Goal: Information Seeking & Learning: Check status

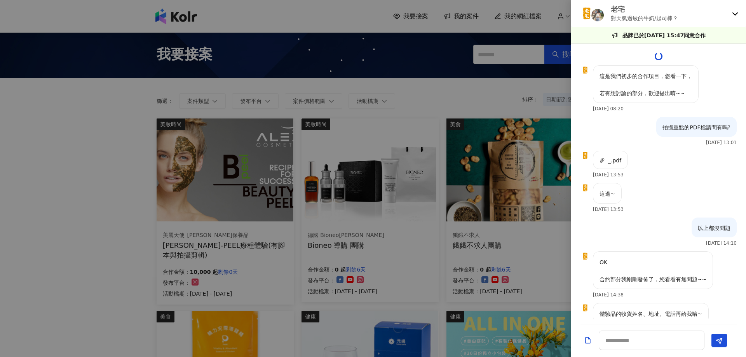
scroll to position [1075, 0]
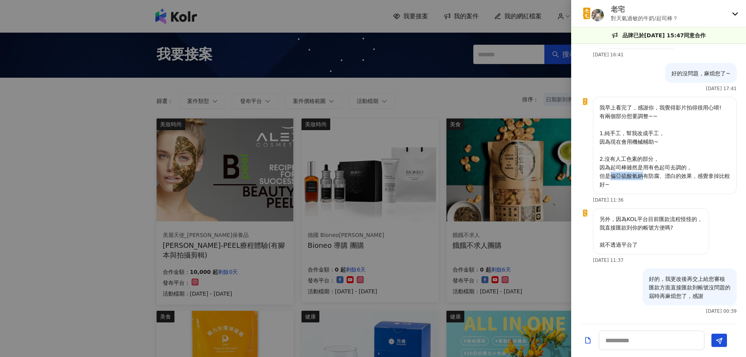
drag, startPoint x: 611, startPoint y: 177, endPoint x: 642, endPoint y: 178, distance: 31.5
click at [642, 178] on p "我早上看完了，感謝你，我覺得影片拍得很用心唷! 有兩個部分想要調整~~ 1.純手工，幫我改成手工， 因為現在會用機械輔助~ 2.沒有人工色素的部分， 因為起司…" at bounding box center [664, 145] width 130 height 85
copy p "偏亞硫酸氫鈉"
click at [535, 95] on div at bounding box center [373, 178] width 746 height 357
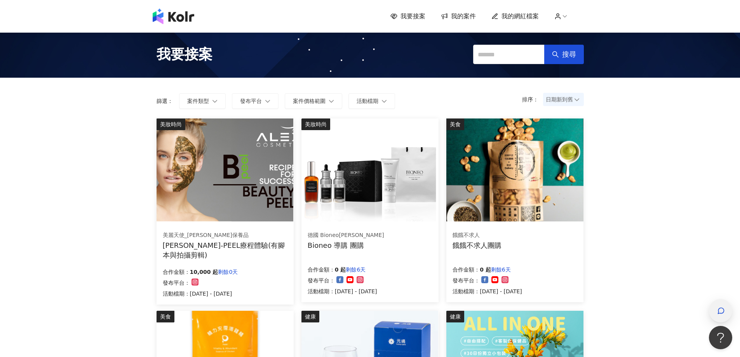
click at [723, 315] on span "button" at bounding box center [721, 310] width 8 height 9
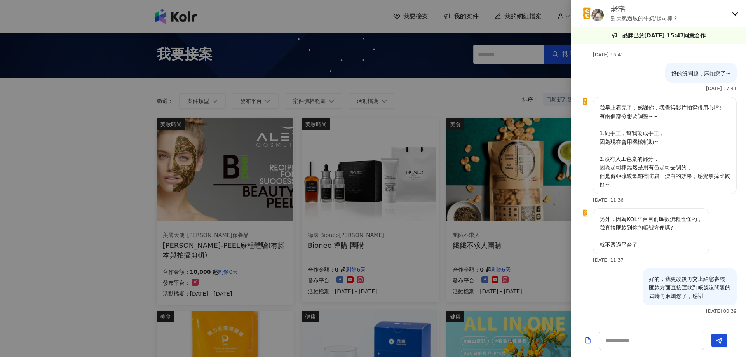
drag, startPoint x: 613, startPoint y: 9, endPoint x: 597, endPoint y: 11, distance: 16.4
click at [612, 9] on p "老宅" at bounding box center [643, 9] width 67 height 10
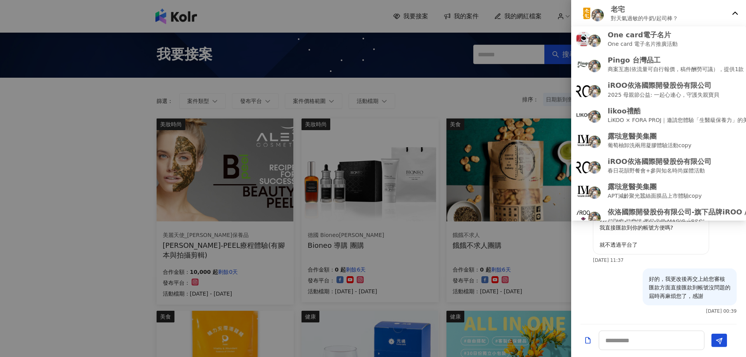
click at [592, 11] on img at bounding box center [597, 15] width 12 height 12
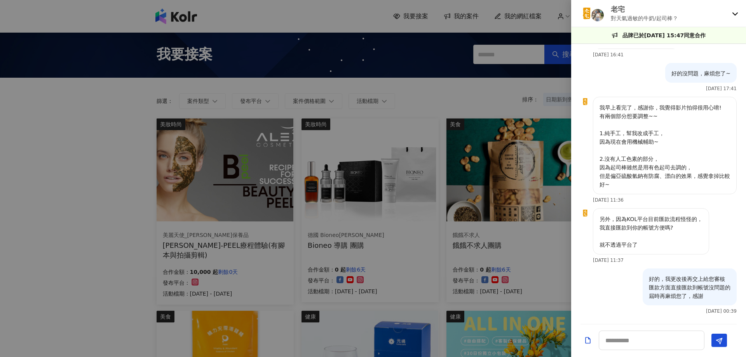
click at [472, 10] on div at bounding box center [373, 178] width 746 height 357
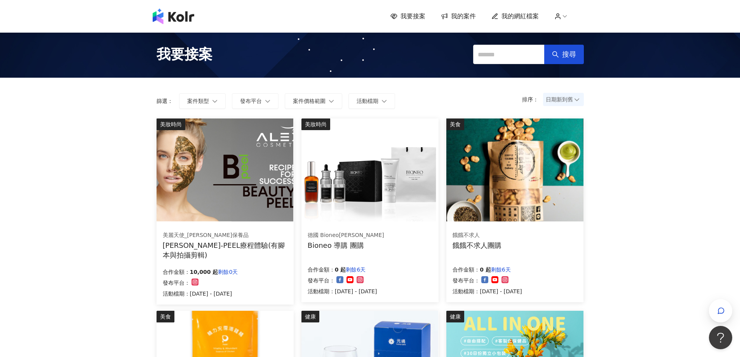
click at [471, 16] on span "我的案件" at bounding box center [463, 16] width 25 height 9
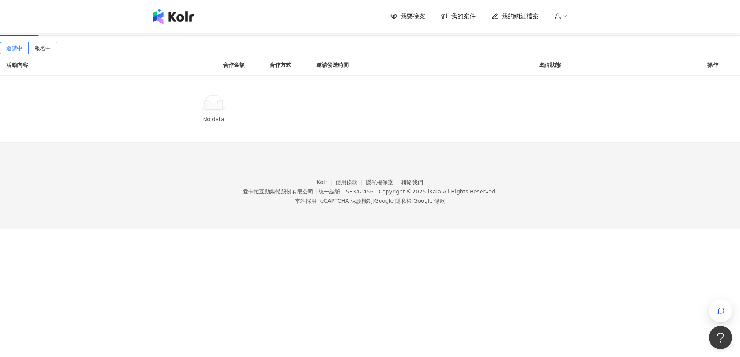
click at [71, 31] on div "進行中(9)" at bounding box center [59, 27] width 24 height 9
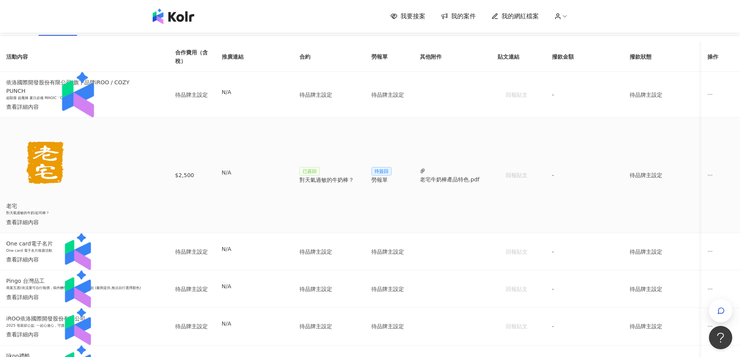
click at [359, 184] on div "對天氣過敏的牛奶棒？" at bounding box center [328, 180] width 59 height 9
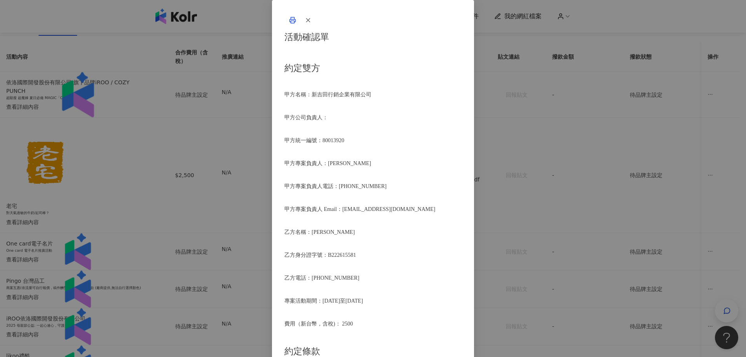
scroll to position [427, 0]
click at [582, 207] on div "活動確認單 約定雙方 甲方名稱：新吉田行銷企業有限公司 甲方公司負責人： 甲方統一編號：80013920 甲方專案負責人：[PERSON_NAME]方專案負責…" at bounding box center [373, 178] width 746 height 357
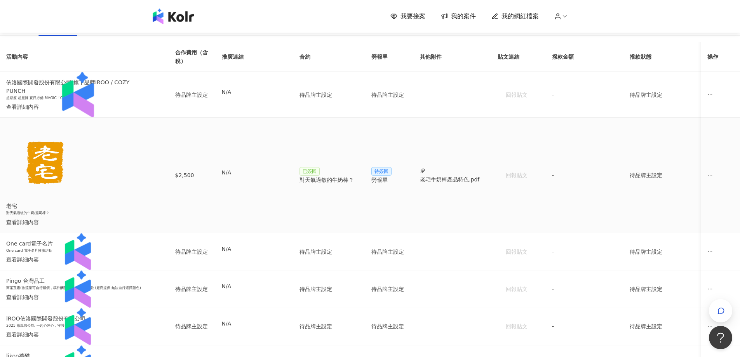
click at [149, 218] on div "查看詳細內容" at bounding box center [77, 222] width 143 height 9
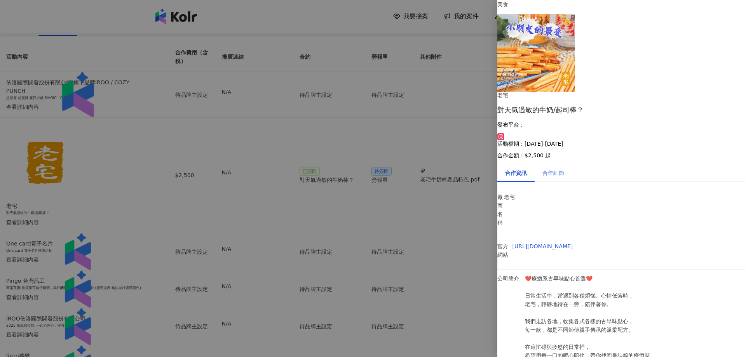
click at [569, 164] on div "合作細節" at bounding box center [552, 173] width 37 height 18
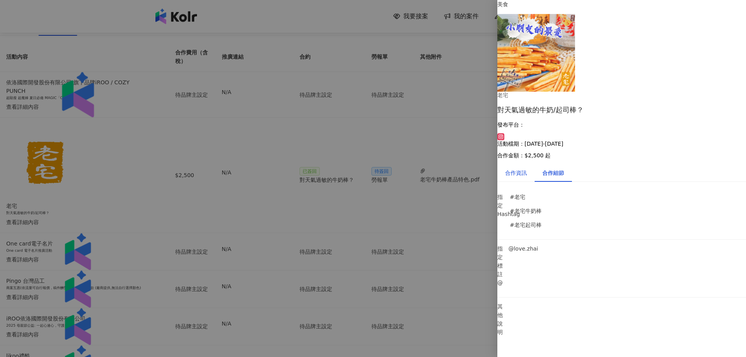
click at [526, 169] on div "合作資訊" at bounding box center [516, 173] width 22 height 9
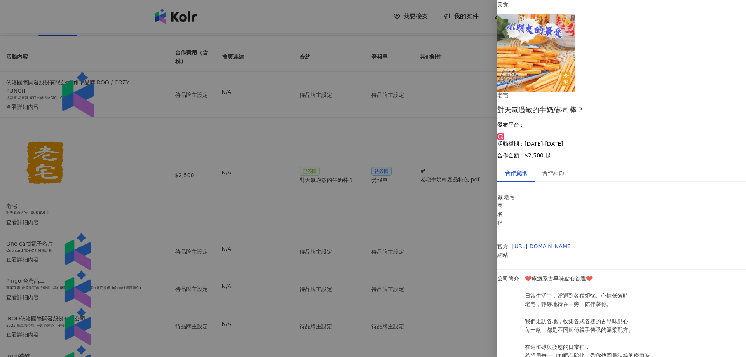
drag, startPoint x: 547, startPoint y: 277, endPoint x: 586, endPoint y: 276, distance: 39.3
copy p "空氣的濕度、溫度"
click at [457, 213] on div at bounding box center [373, 178] width 746 height 357
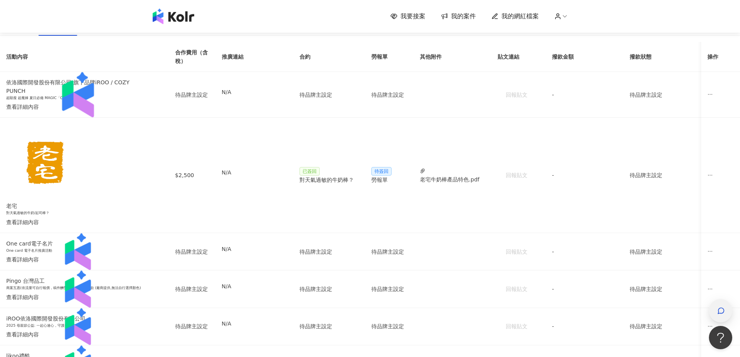
click at [724, 308] on icon "button" at bounding box center [721, 311] width 8 height 8
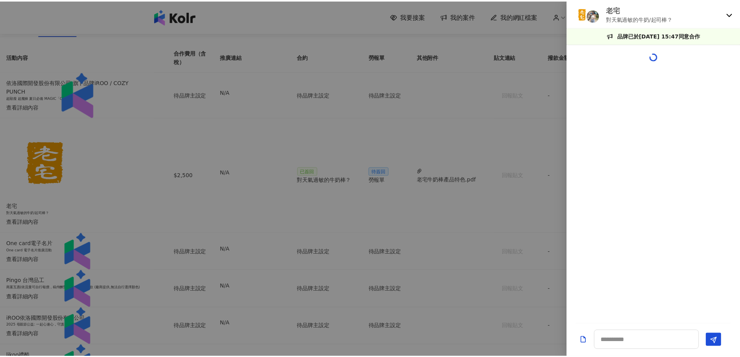
scroll to position [1024, 0]
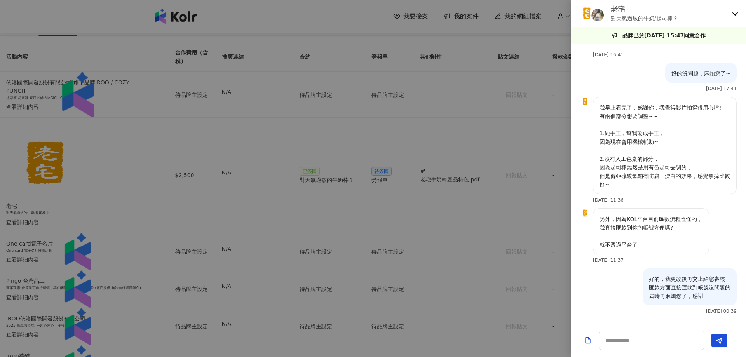
click at [494, 245] on div at bounding box center [373, 178] width 746 height 357
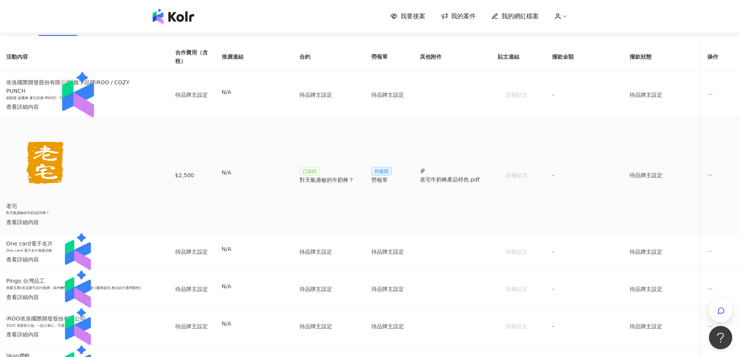
click at [707, 178] on span "ellipsis" at bounding box center [709, 174] width 5 height 5
click at [365, 247] on td "待品牌主設定" at bounding box center [329, 251] width 72 height 37
click at [718, 306] on span "button" at bounding box center [721, 310] width 8 height 9
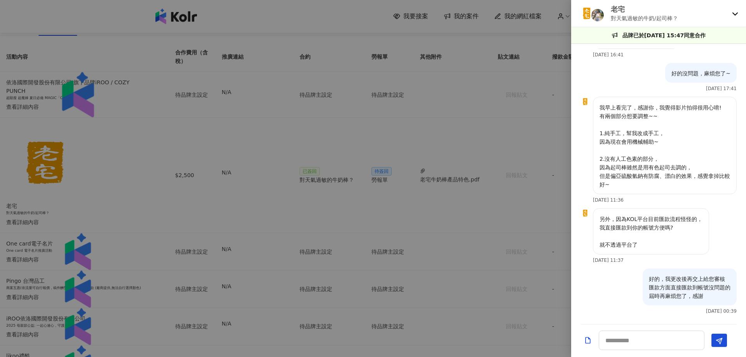
drag, startPoint x: 77, startPoint y: 171, endPoint x: 124, endPoint y: 158, distance: 48.3
click at [77, 171] on div at bounding box center [373, 178] width 746 height 357
